Goal: Task Accomplishment & Management: Manage account settings

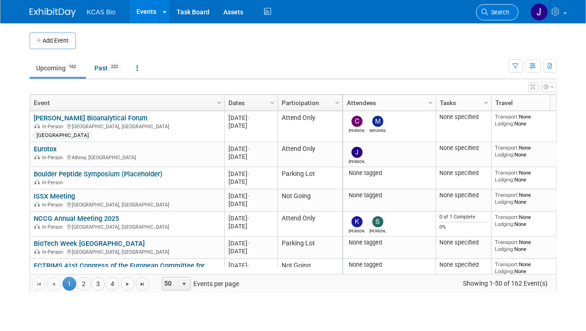
click at [492, 10] on span "Search" at bounding box center [499, 12] width 21 height 7
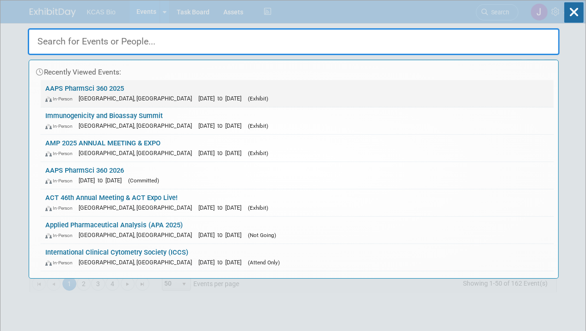
click at [83, 91] on link "AAPS PharmSci 360 2025 In-Person [GEOGRAPHIC_DATA], [GEOGRAPHIC_DATA] [DATE] to…" at bounding box center [297, 93] width 513 height 27
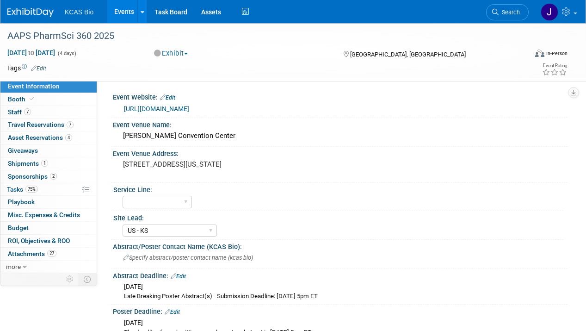
select select "US - KS"
click at [16, 112] on span "Staff 7" at bounding box center [19, 111] width 23 height 7
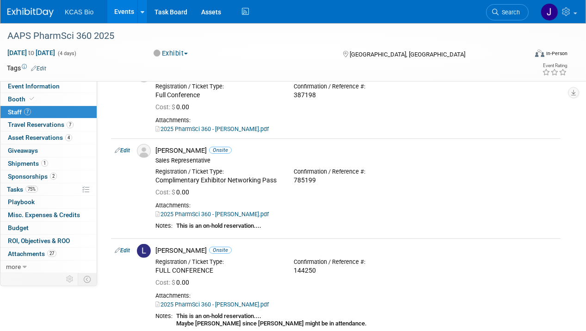
scroll to position [278, 0]
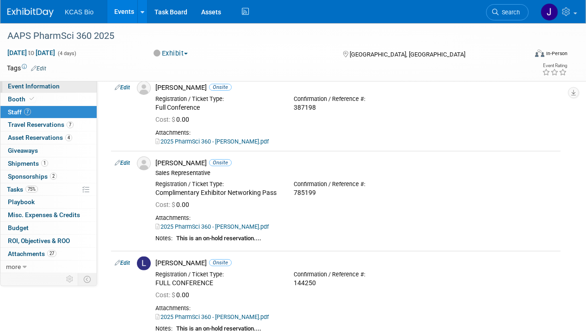
click at [22, 87] on span "Event Information" at bounding box center [34, 85] width 52 height 7
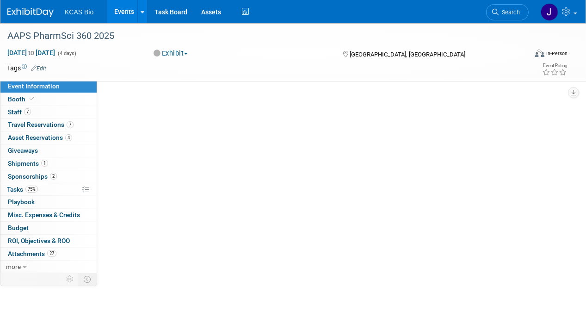
scroll to position [0, 0]
select select "US - KS"
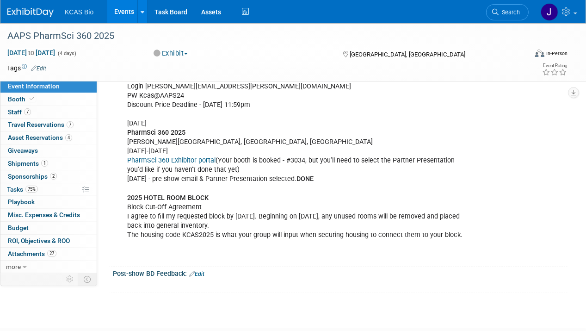
scroll to position [741, 0]
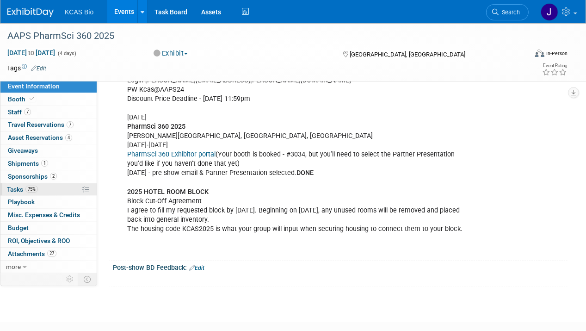
click at [17, 187] on span "Tasks 75%" at bounding box center [22, 189] width 31 height 7
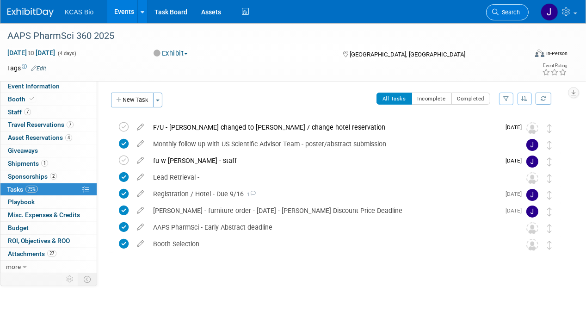
click at [514, 12] on span "Search" at bounding box center [509, 12] width 21 height 7
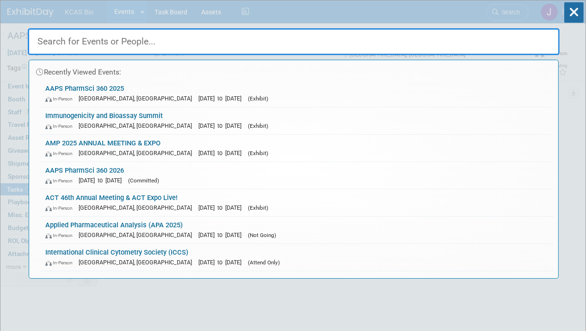
click at [103, 119] on link "Immunogenicity and Bioassay Summit In-Person Alexandria, VA Oct 7, 2025 to Oct …" at bounding box center [297, 120] width 513 height 27
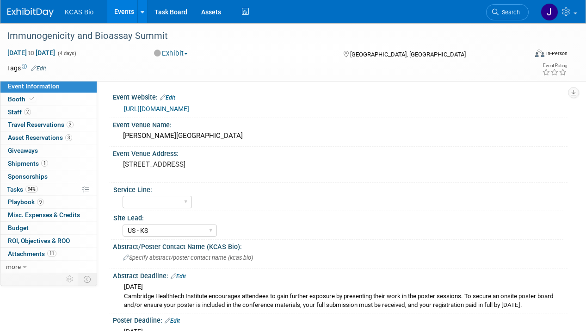
select select "US - KS"
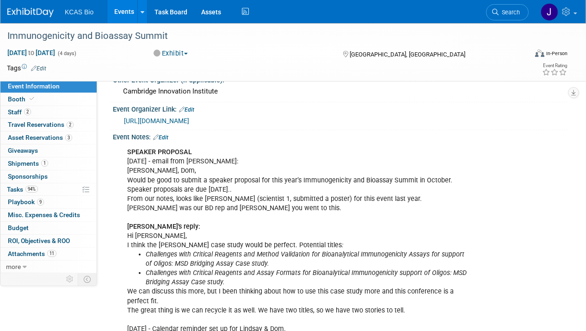
scroll to position [489, 0]
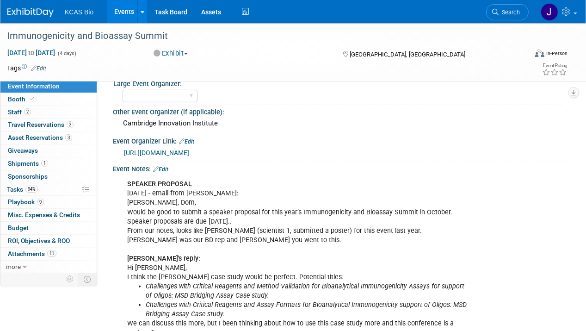
click at [166, 166] on link "Edit" at bounding box center [160, 169] width 15 height 6
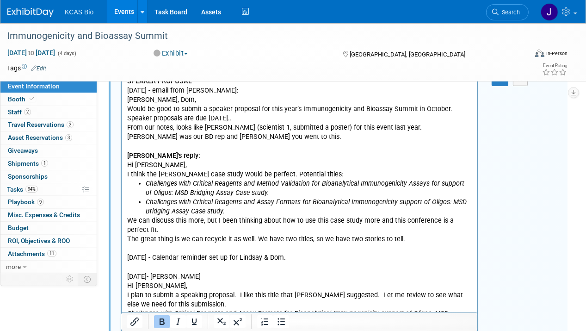
scroll to position [629, 0]
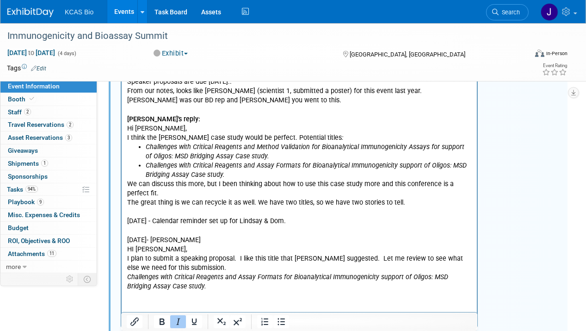
click at [185, 288] on p "We can discuss this more, but I been thinking about how to use this case study …" at bounding box center [299, 240] width 345 height 121
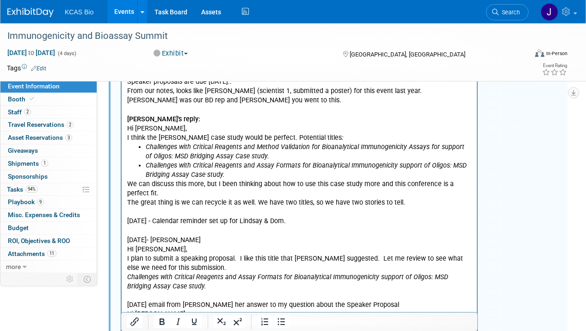
scroll to position [710, 0]
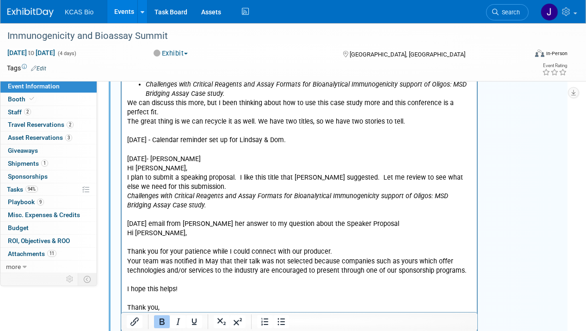
click at [130, 243] on p "Rich Text Area. Press ALT-0 for help." at bounding box center [299, 242] width 345 height 9
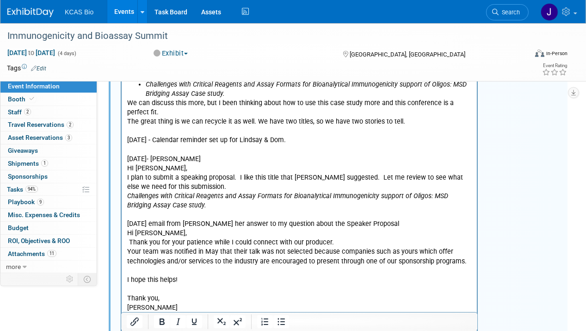
click at [127, 268] on p "Rich Text Area. Press ALT-0 for help." at bounding box center [299, 271] width 345 height 9
click at [130, 279] on p "Rich Text Area. Press ALT-0 for help." at bounding box center [299, 280] width 345 height 9
click at [127, 244] on p "Thank you for your patience while I could connect with our producer." at bounding box center [299, 242] width 345 height 9
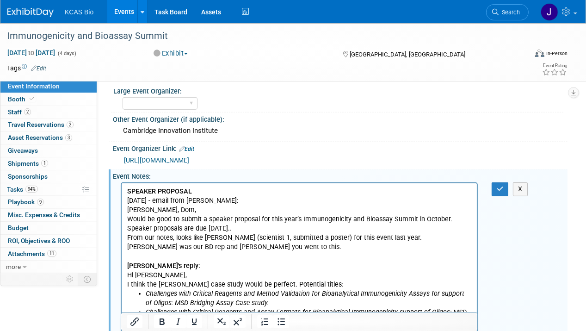
scroll to position [478, 0]
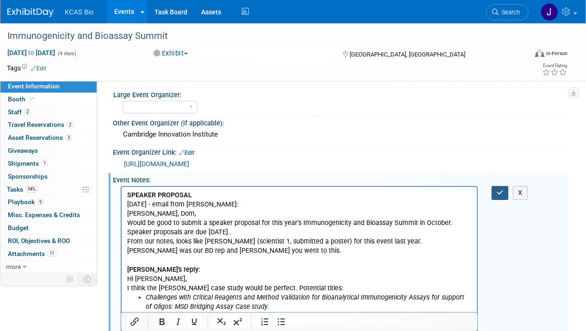
click at [500, 186] on button "button" at bounding box center [500, 192] width 17 height 13
